Goal: Transaction & Acquisition: Book appointment/travel/reservation

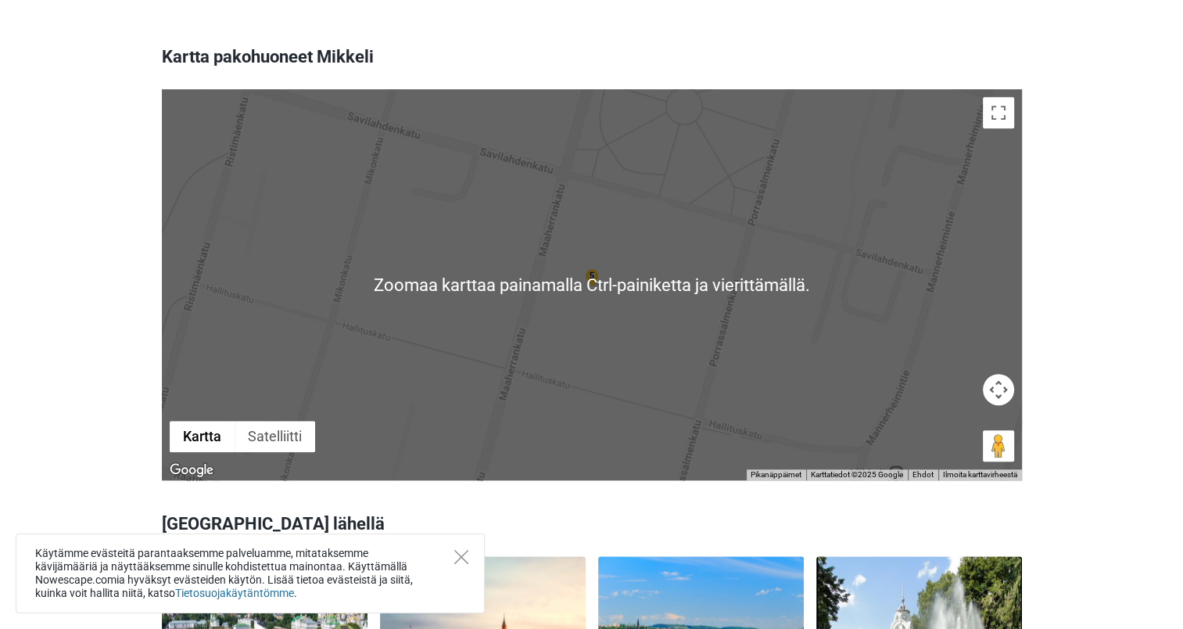
scroll to position [469, 0]
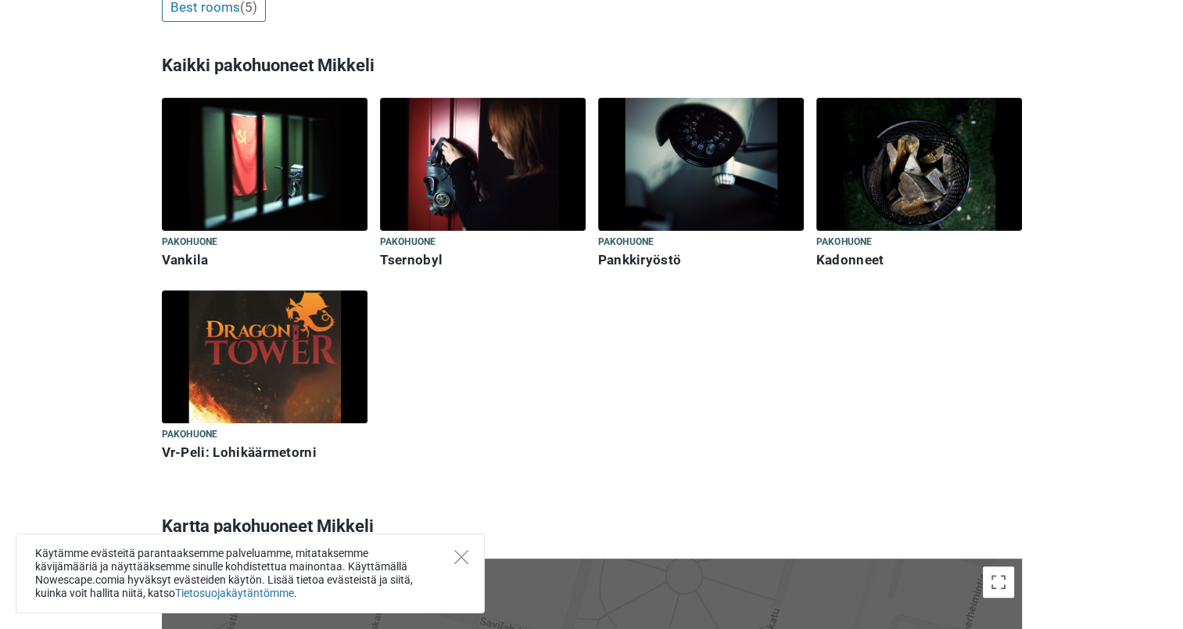
click at [242, 335] on img at bounding box center [265, 356] width 206 height 133
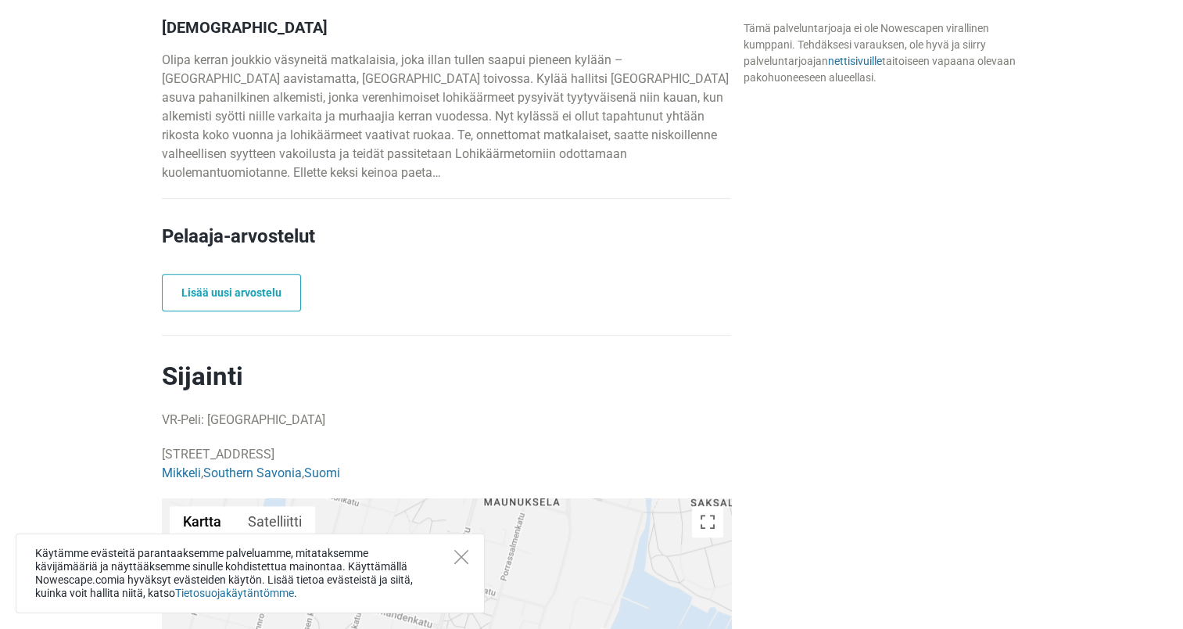
scroll to position [782, 0]
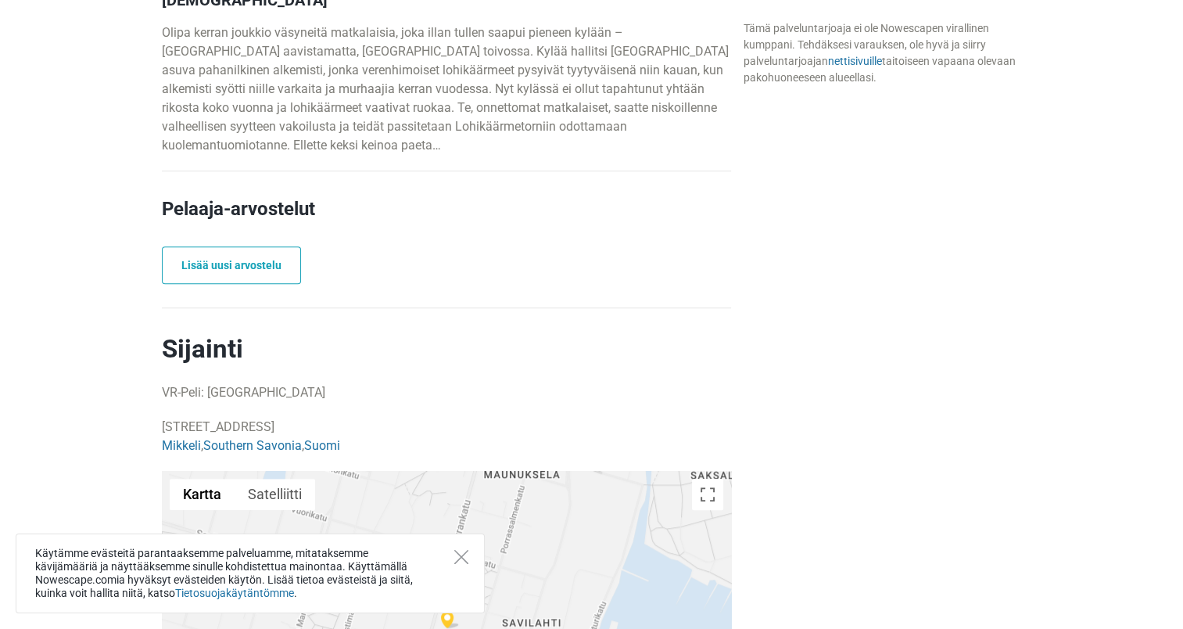
click at [441, 562] on div "Käytämme evästeitä parantaaksemme palveluamme, mitataksemme kävijämääriä ja näy…" at bounding box center [250, 573] width 469 height 80
click at [463, 557] on icon "Close" at bounding box center [461, 557] width 14 height 14
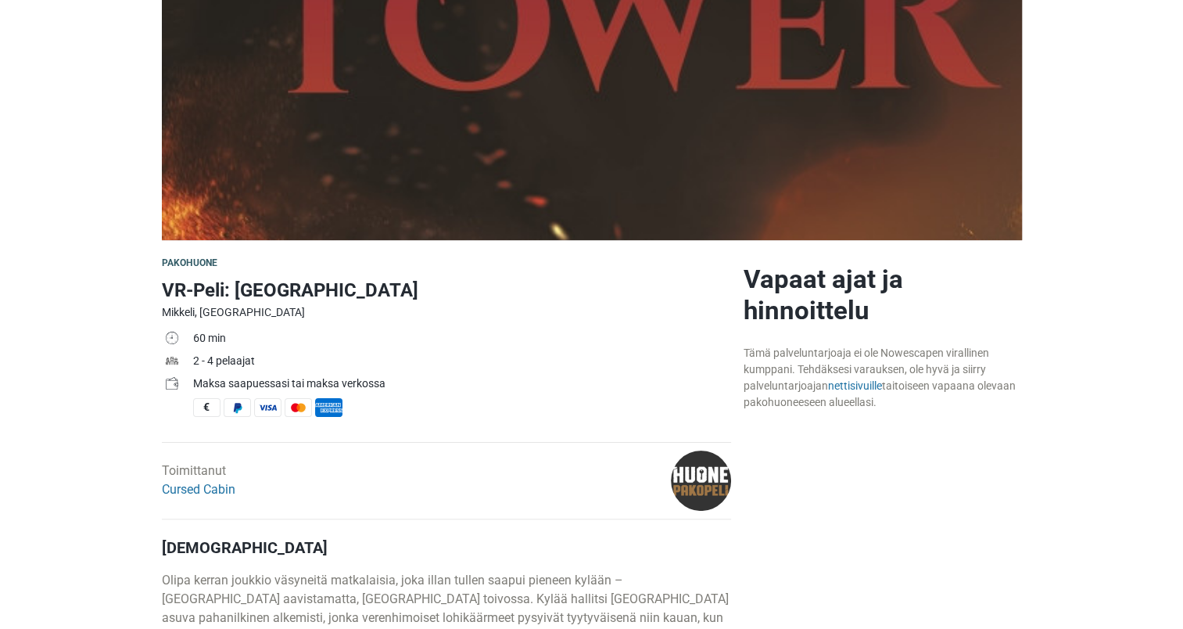
scroll to position [0, 0]
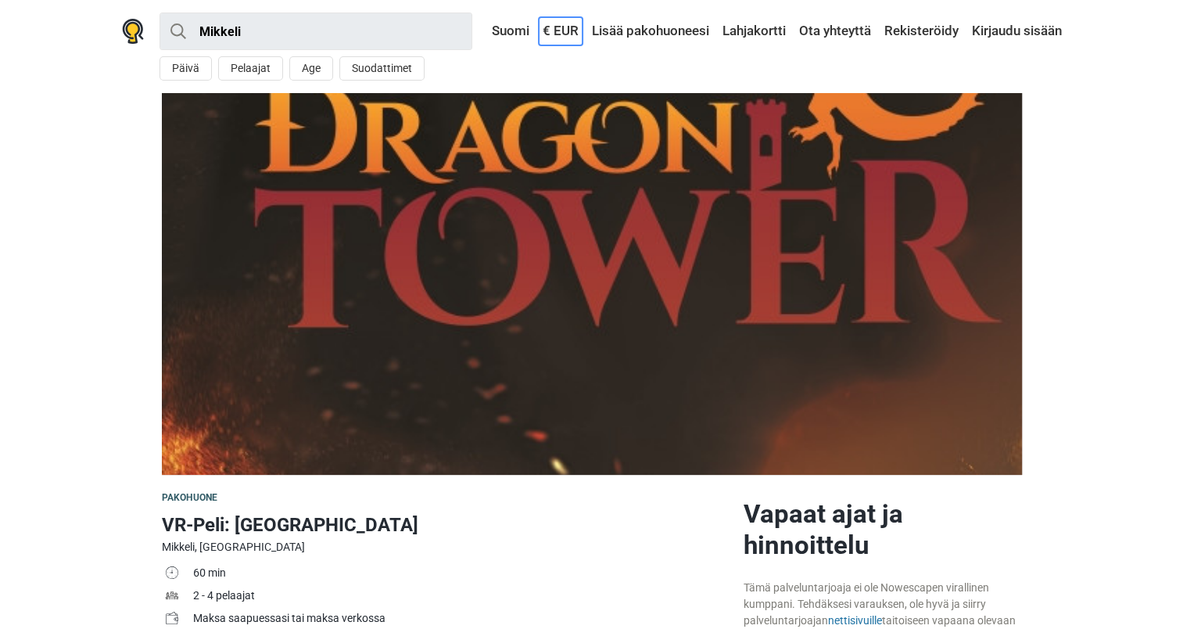
click at [547, 29] on link "€ EUR" at bounding box center [561, 31] width 44 height 28
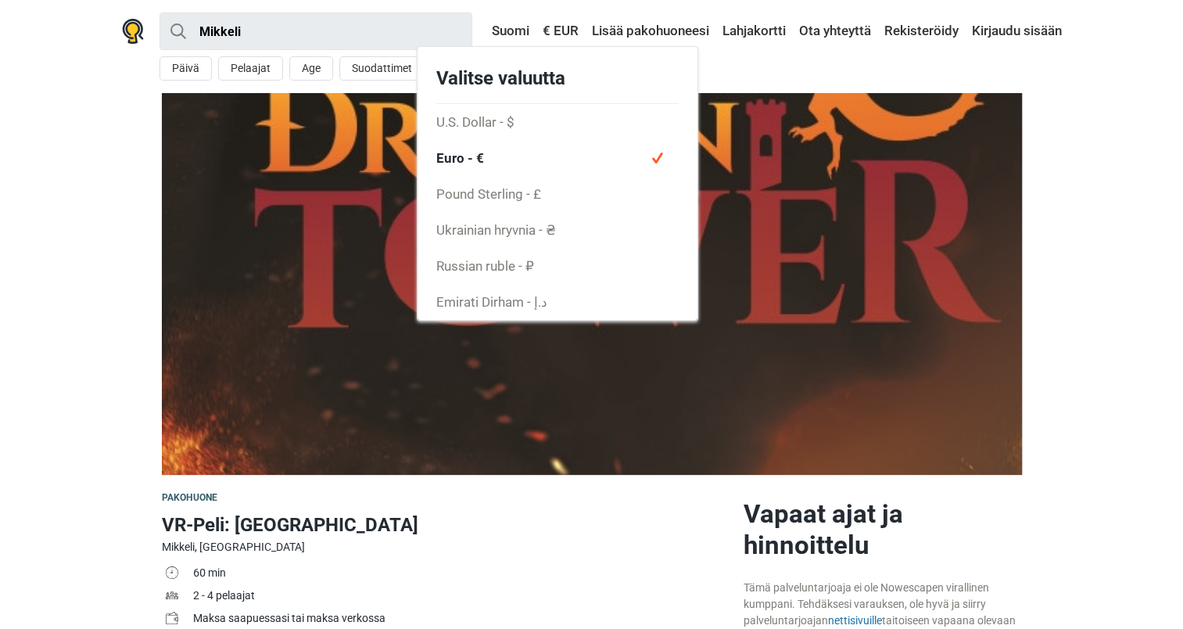
click at [719, 50] on div "Mikkeli All Pakohuone VR kokemus Lähistölläni Päivä Pelaajat Age Suodattimet < …" at bounding box center [591, 46] width 977 height 93
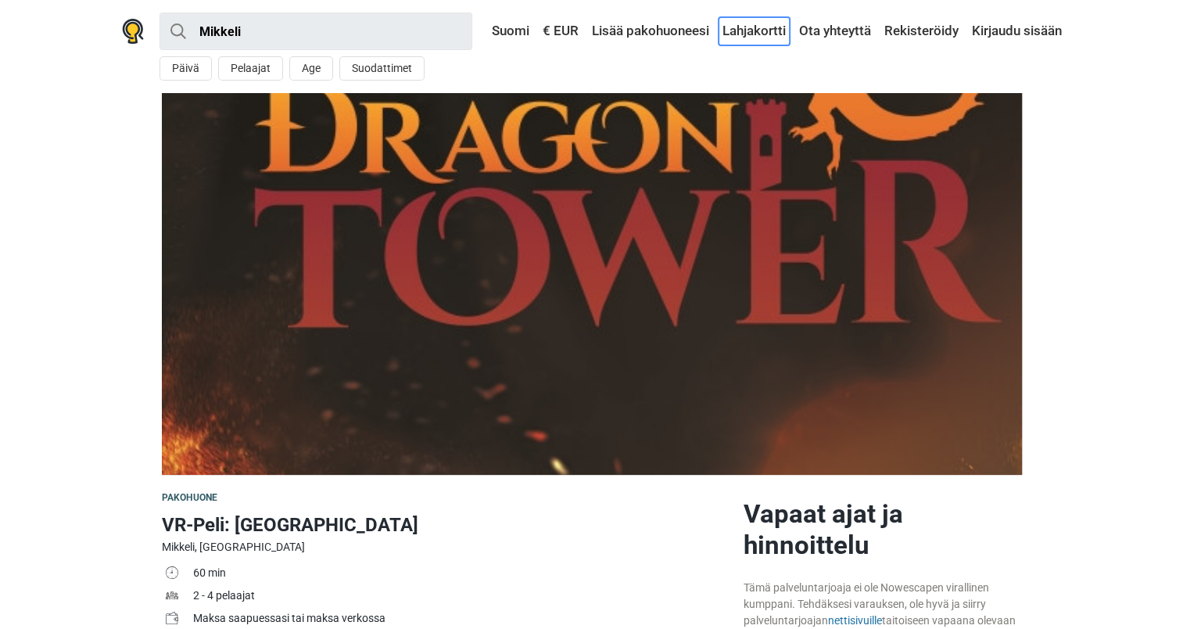
click at [741, 29] on link "Lahjakortti" at bounding box center [754, 31] width 71 height 28
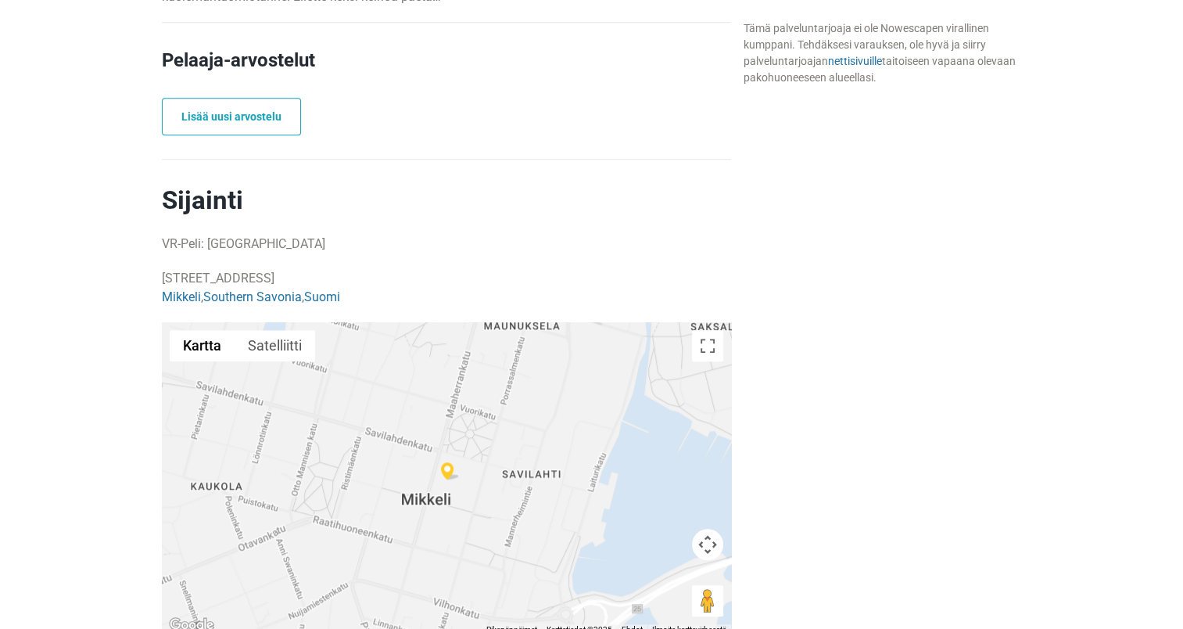
scroll to position [1017, 0]
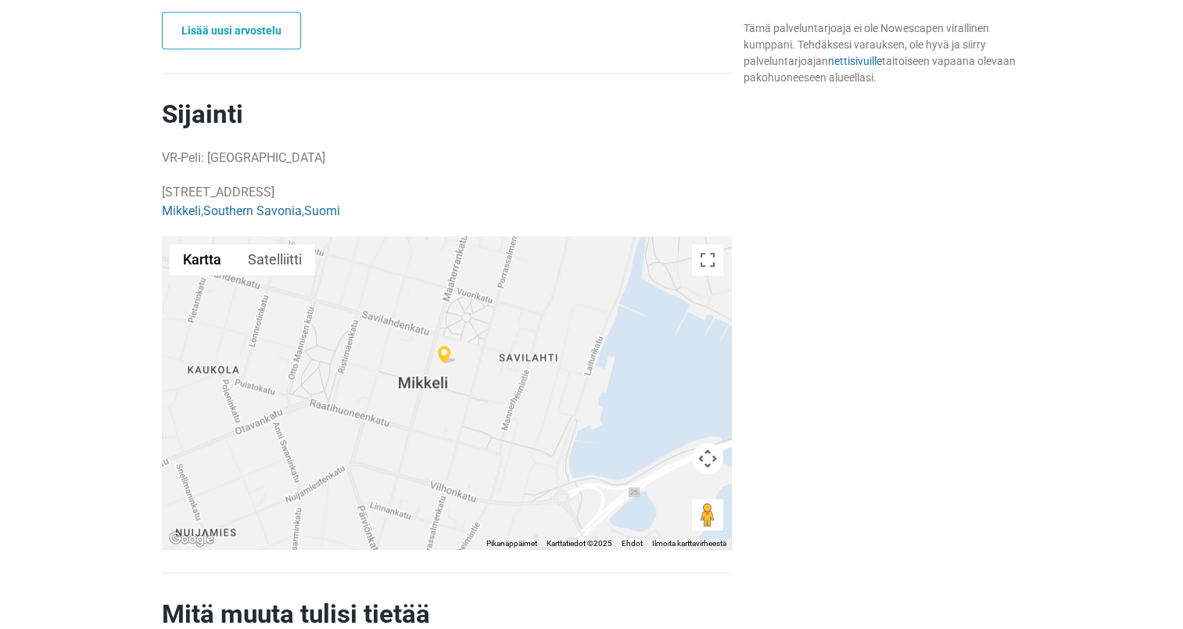
drag, startPoint x: 275, startPoint y: 307, endPoint x: 275, endPoint y: 277, distance: 30.5
click at [275, 277] on div at bounding box center [446, 392] width 569 height 313
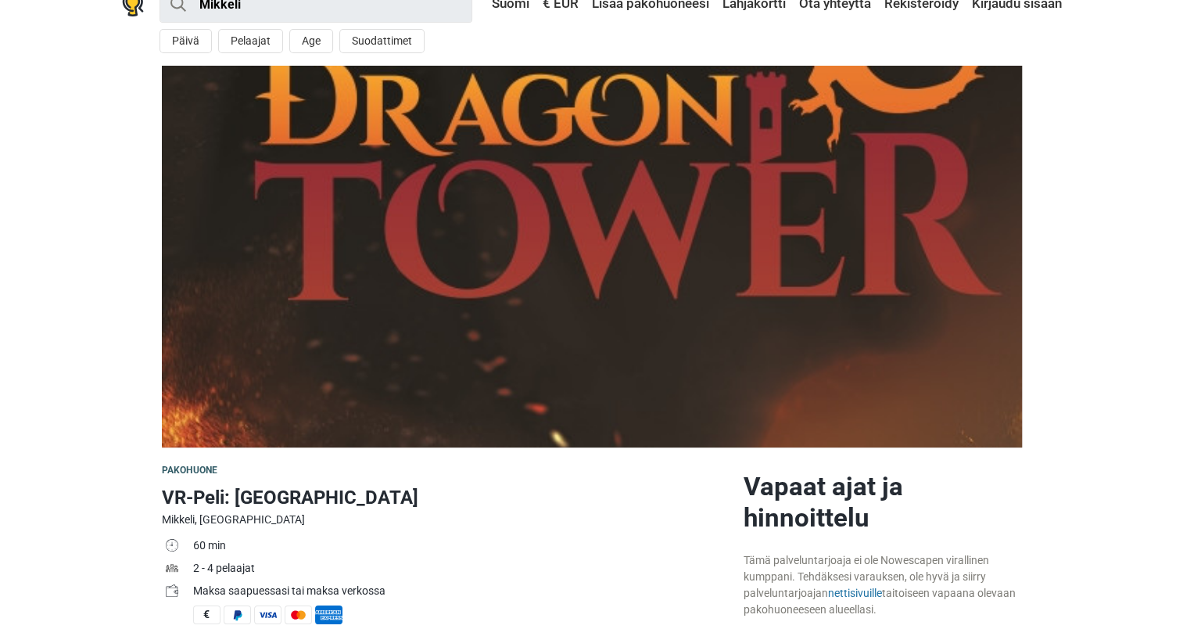
scroll to position [0, 0]
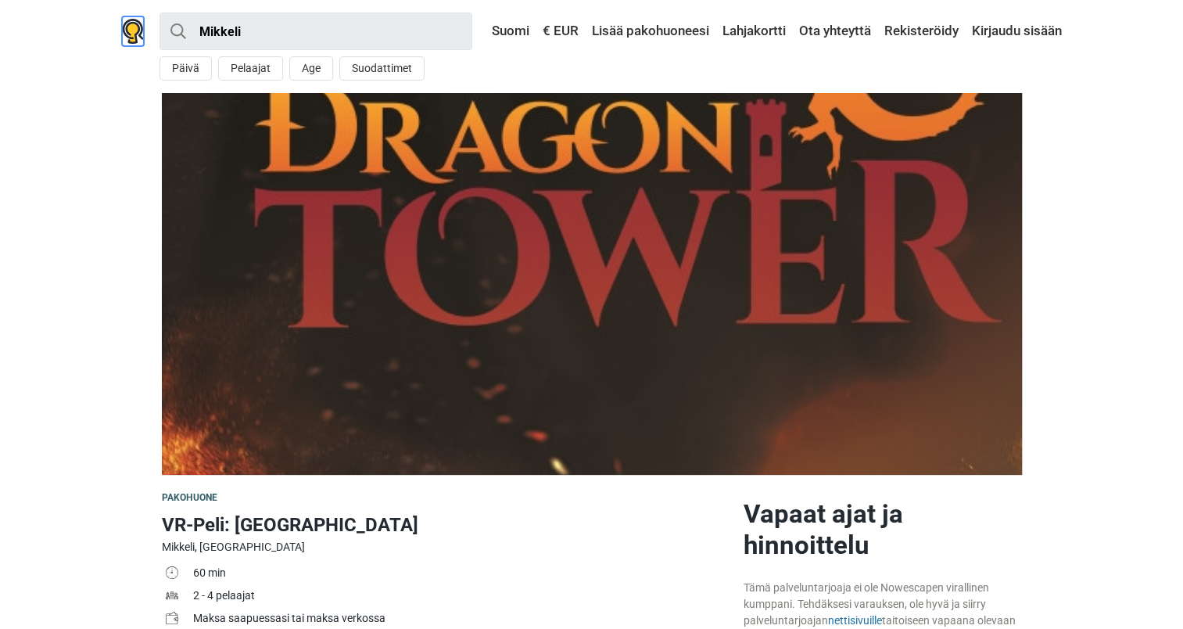
click at [136, 29] on img at bounding box center [133, 31] width 22 height 25
click at [646, 32] on link "Lisää pakohuoneesi" at bounding box center [650, 31] width 125 height 28
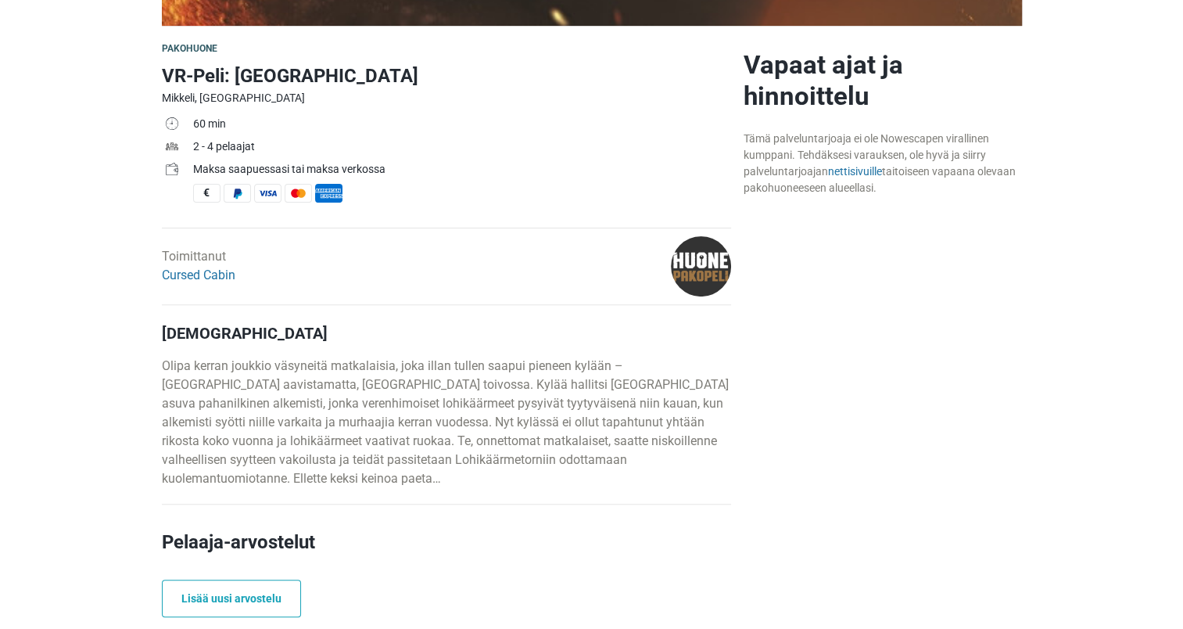
scroll to position [469, 0]
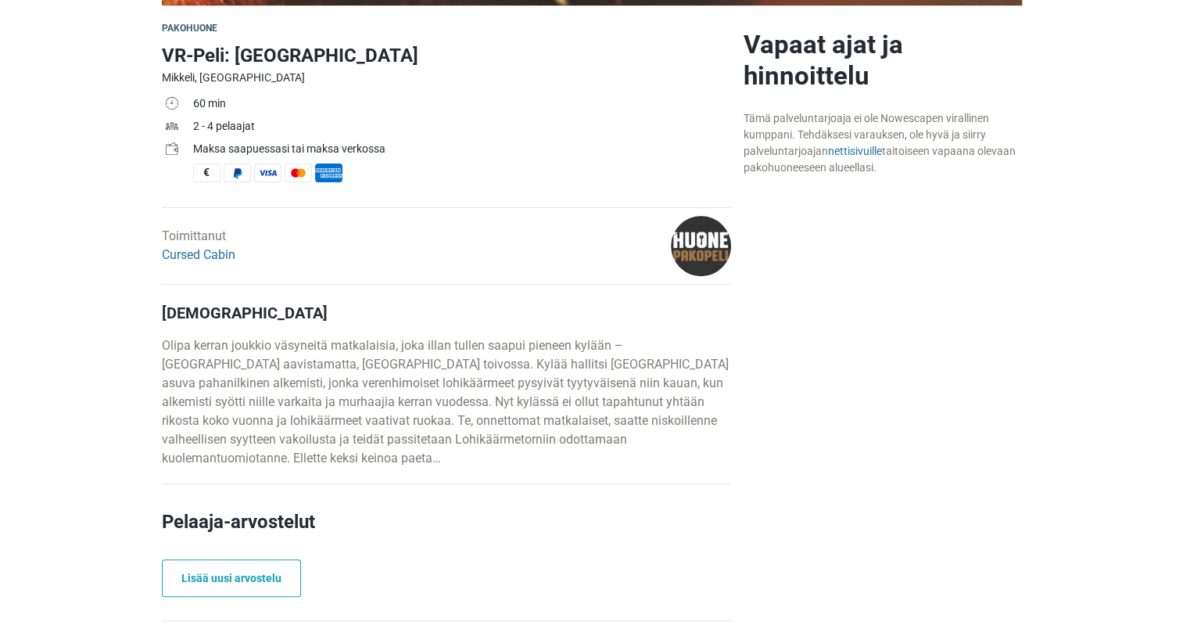
click at [832, 44] on h2 "Vapaat ajat ja hinnoittelu" at bounding box center [883, 60] width 278 height 63
click at [823, 84] on h2 "Vapaat ajat ja hinnoittelu" at bounding box center [883, 60] width 278 height 63
click at [693, 238] on img at bounding box center [701, 246] width 60 height 60
click at [160, 253] on div "Toimittanut Cursed Cabin" at bounding box center [350, 246] width 388 height 60
click at [174, 253] on link "Cursed Cabin" at bounding box center [199, 254] width 74 height 15
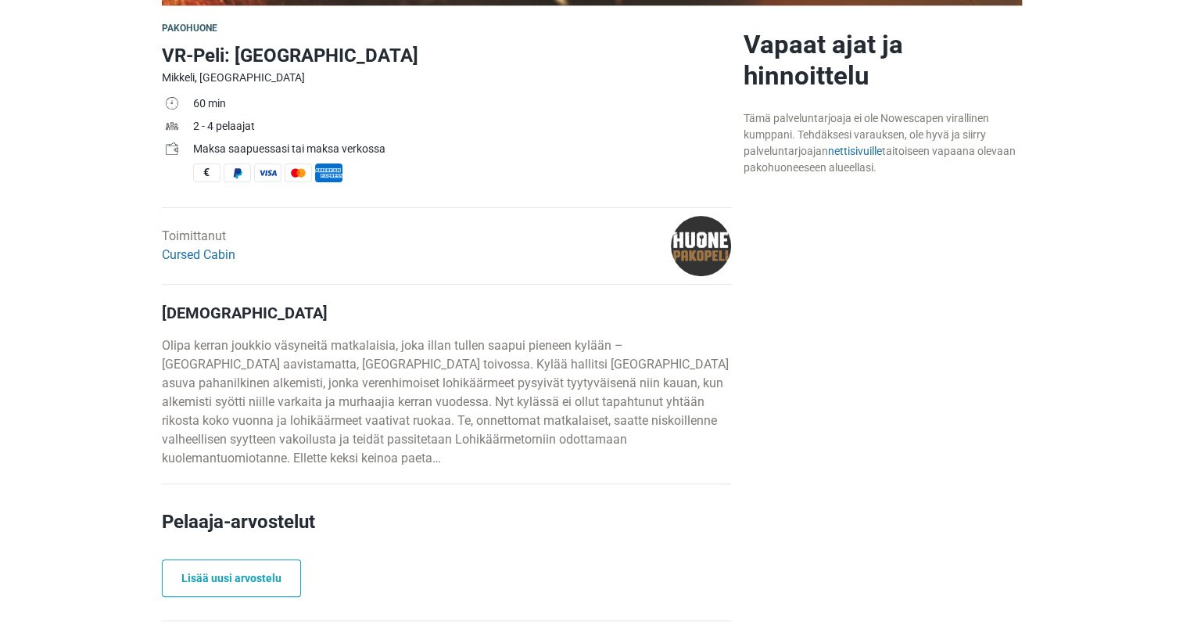
click at [694, 242] on img at bounding box center [701, 246] width 60 height 60
click at [874, 151] on link "nettisivuille" at bounding box center [855, 151] width 54 height 13
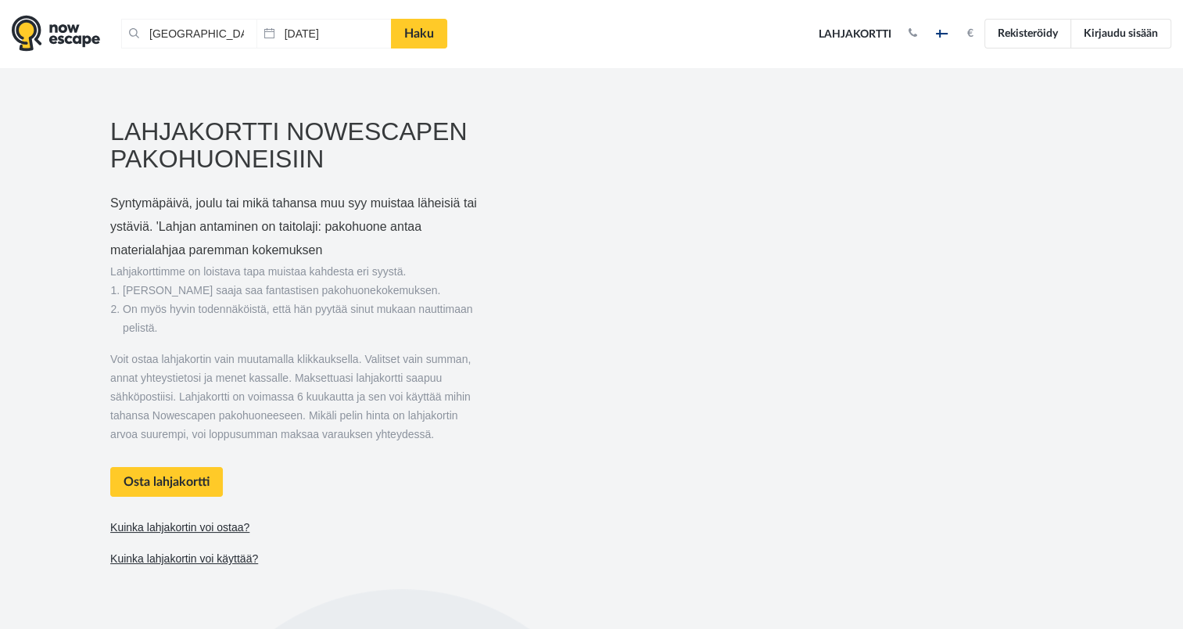
click at [133, 36] on icon at bounding box center [134, 34] width 10 height 19
click at [201, 30] on input "Lappeenranta, Suomi" at bounding box center [208, 34] width 174 height 30
click at [197, 31] on input "Lappeenranta, Suomi" at bounding box center [208, 34] width 174 height 30
type input "mikkeli"
